Goal: Task Accomplishment & Management: Use online tool/utility

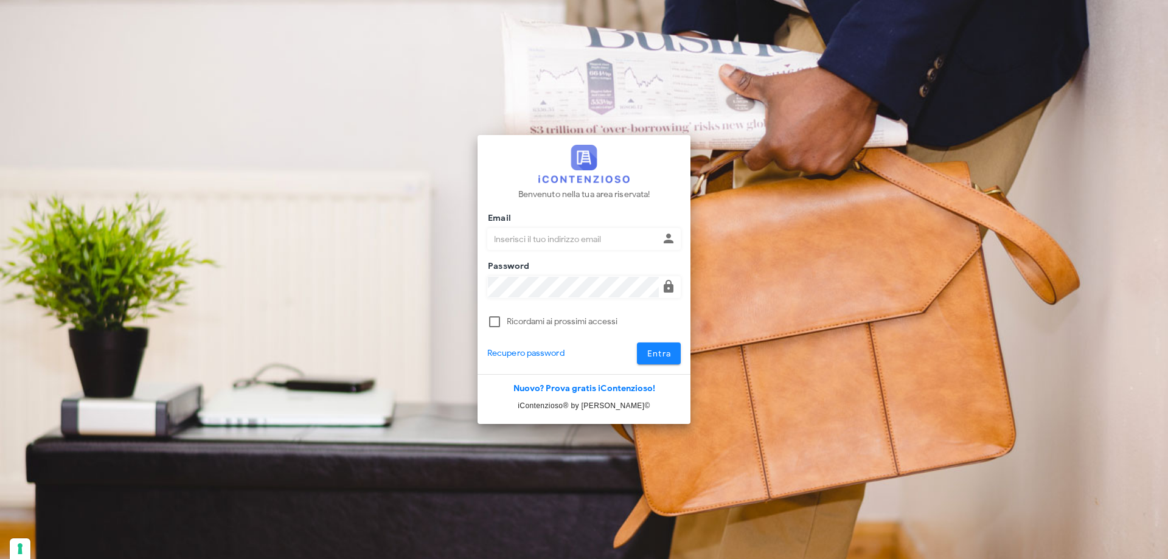
type input "p.rizza@studioassociatoadrev.it"
click at [658, 349] on span "Entra" at bounding box center [659, 354] width 25 height 10
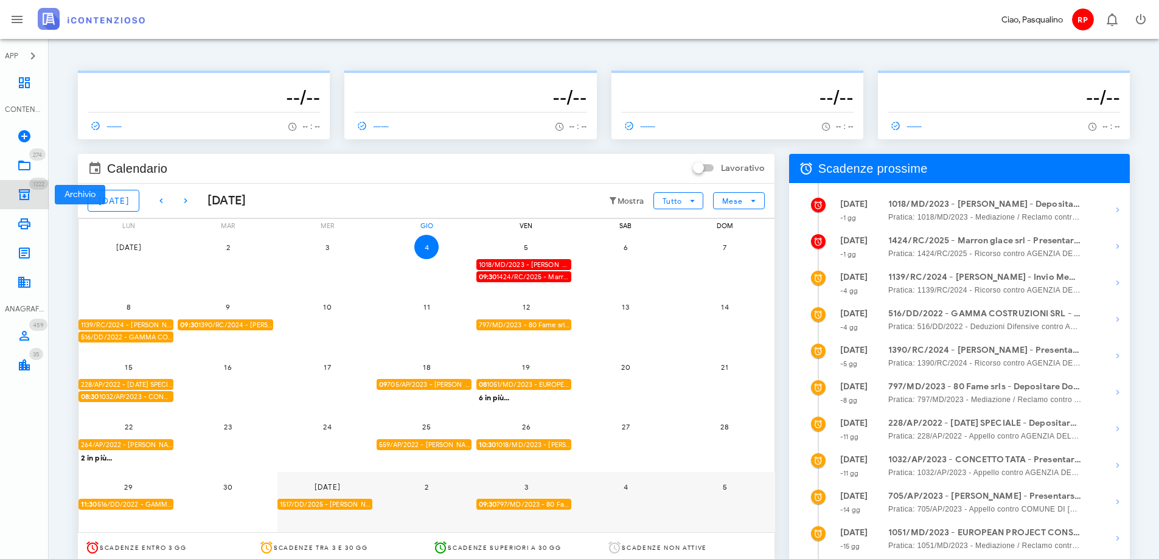
click at [38, 183] on span "1222" at bounding box center [39, 184] width 12 height 8
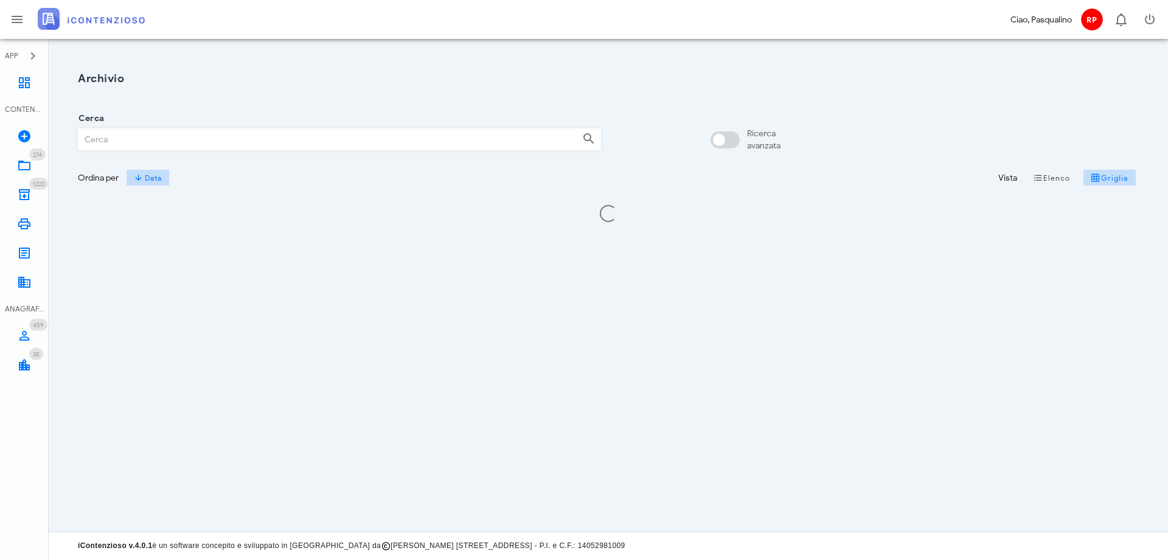
click at [150, 137] on input "Cerca" at bounding box center [325, 139] width 494 height 21
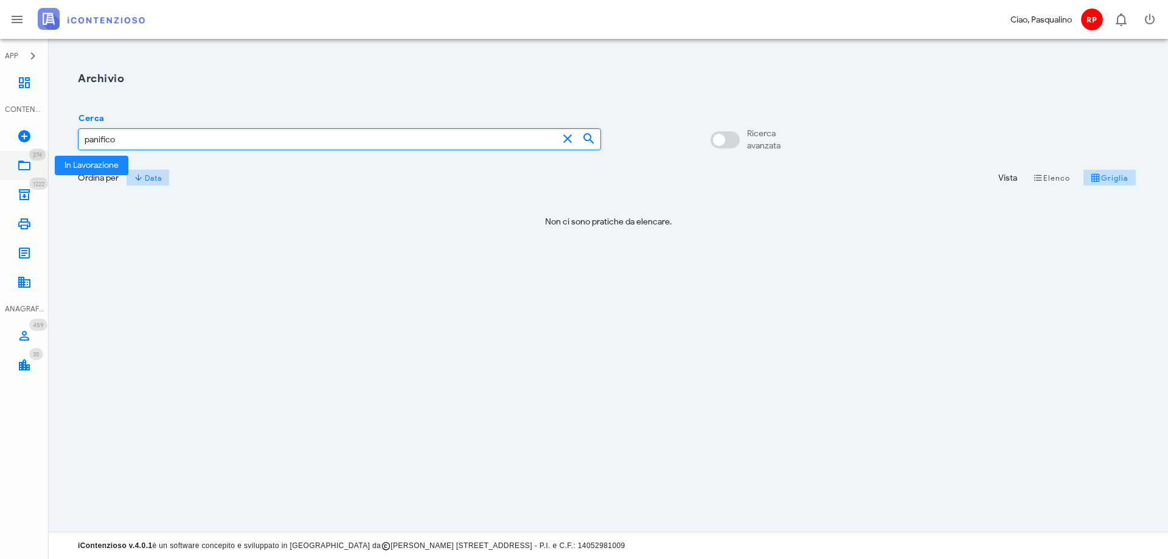
type input "panifico"
click at [28, 162] on icon at bounding box center [24, 165] width 15 height 15
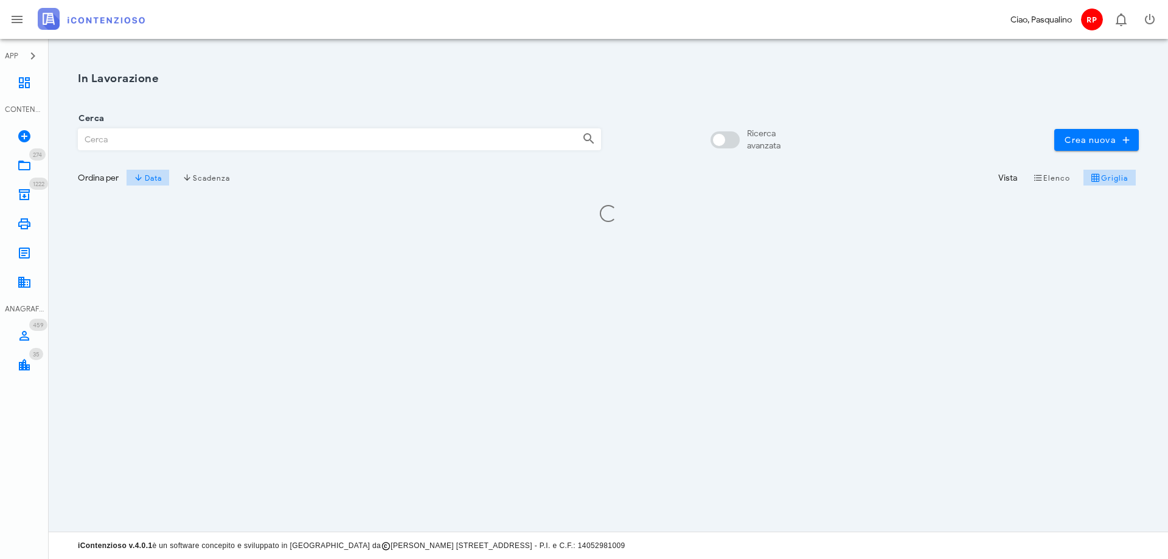
click at [107, 150] on div "Cerca" at bounding box center [339, 139] width 523 height 22
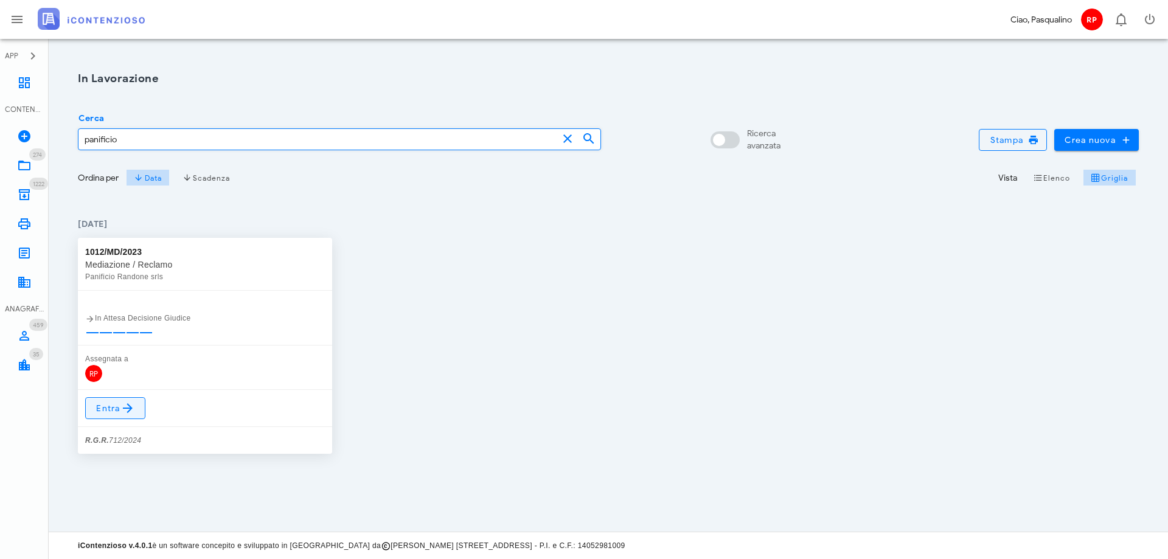
type input "panificio"
click at [108, 404] on span "Entra" at bounding box center [116, 408] width 40 height 15
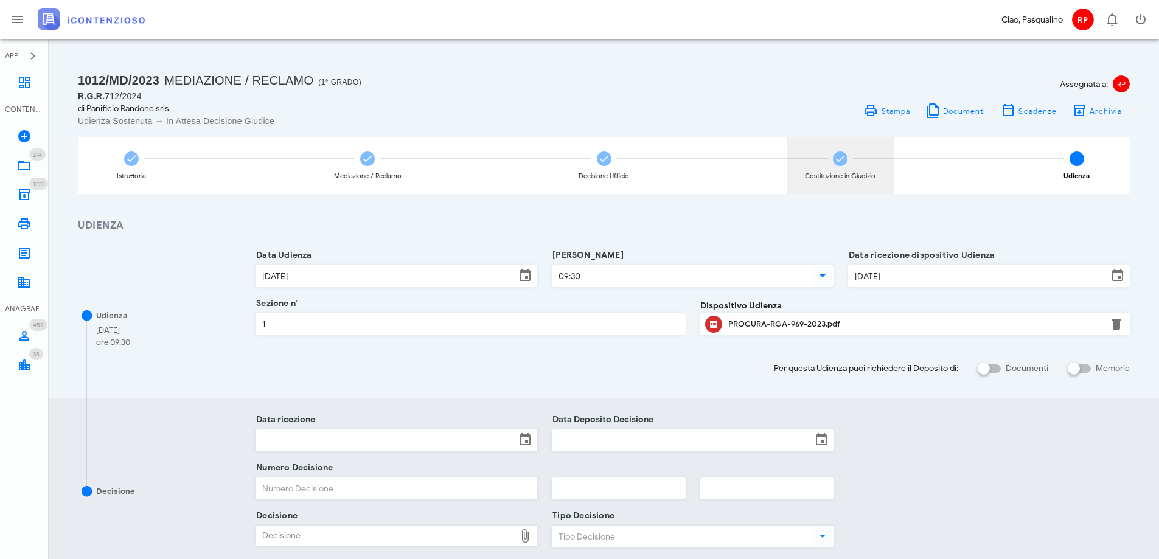
click at [817, 156] on div "Costituzione in Giudizio" at bounding box center [840, 165] width 106 height 57
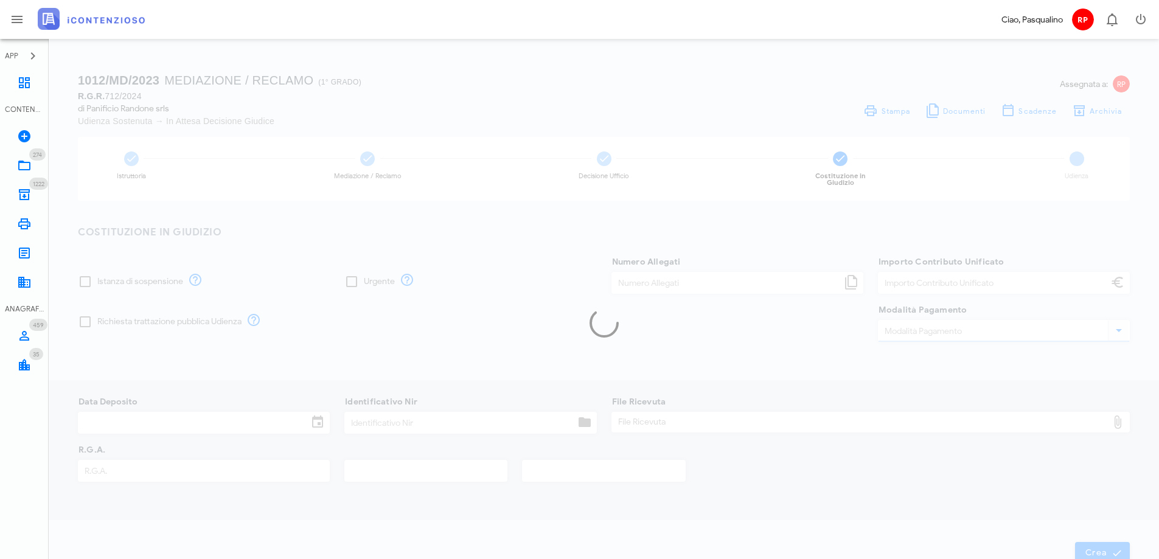
type input "120,00"
type input "[DATE]"
type input "335"
type input "712"
type input "2024"
